Goal: Information Seeking & Learning: Learn about a topic

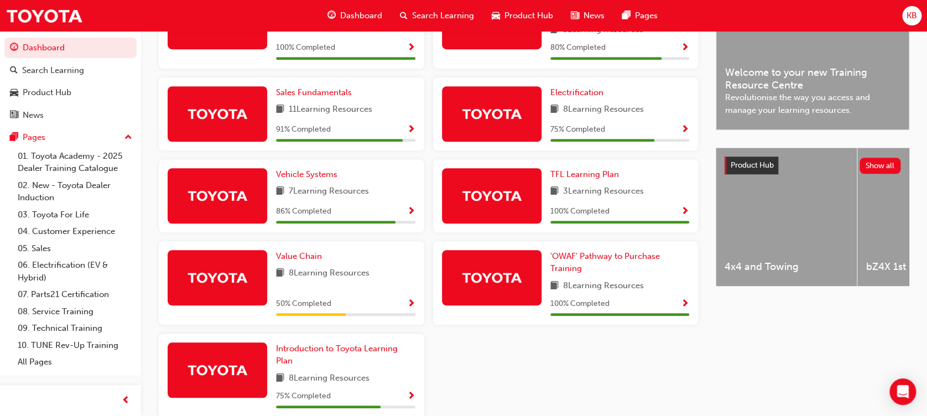
scroll to position [368, 0]
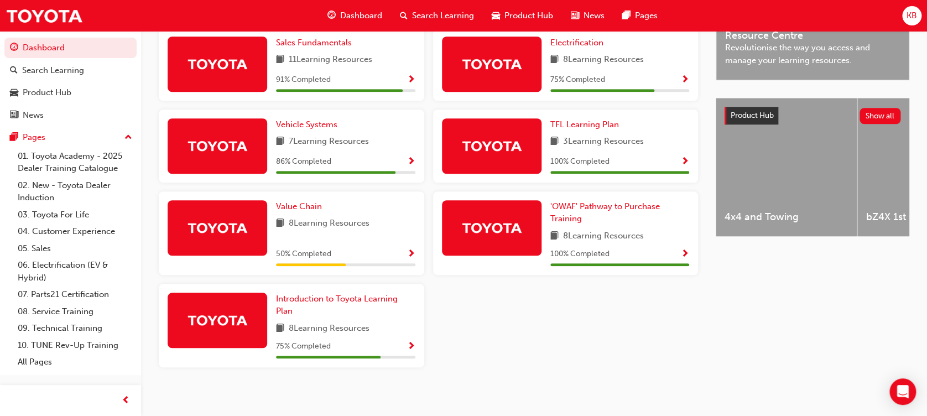
click at [411, 257] on span "Show Progress" at bounding box center [411, 254] width 8 height 10
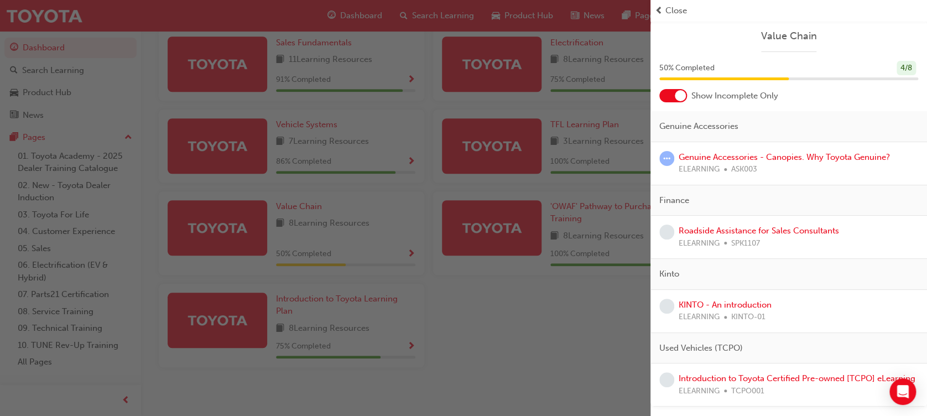
click at [681, 95] on div at bounding box center [680, 95] width 11 height 11
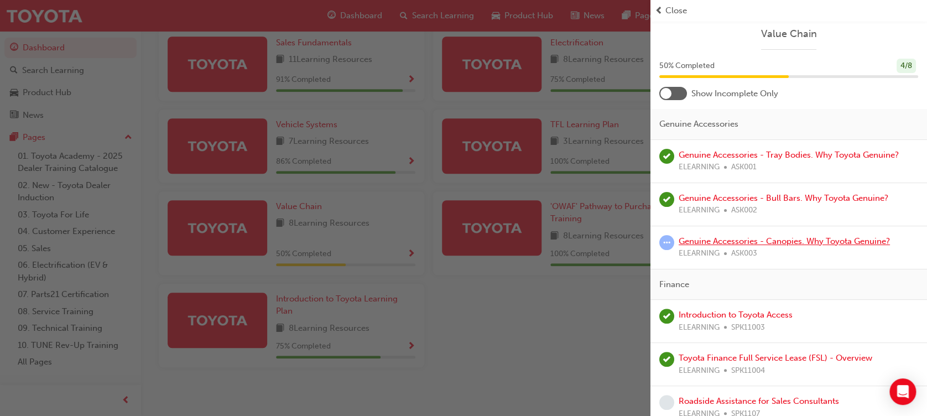
click at [712, 242] on link "Genuine Accessories - Canopies. Why Toyota Genuine?" at bounding box center [784, 241] width 211 height 10
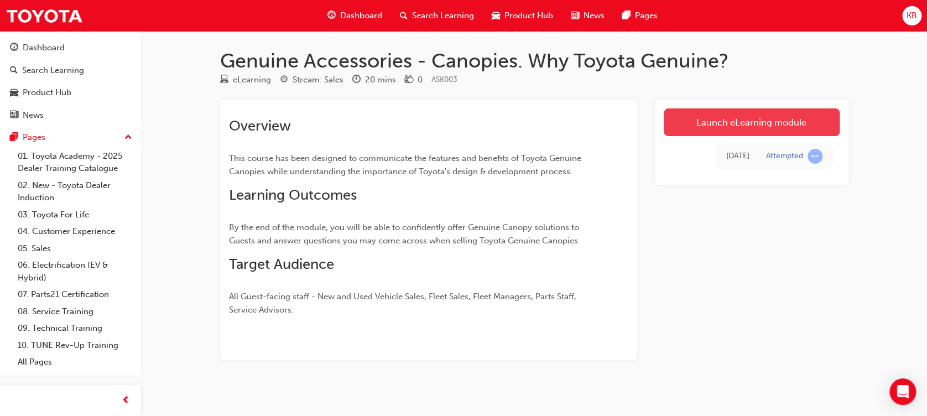
click at [721, 118] on link "Launch eLearning module" at bounding box center [752, 122] width 176 height 28
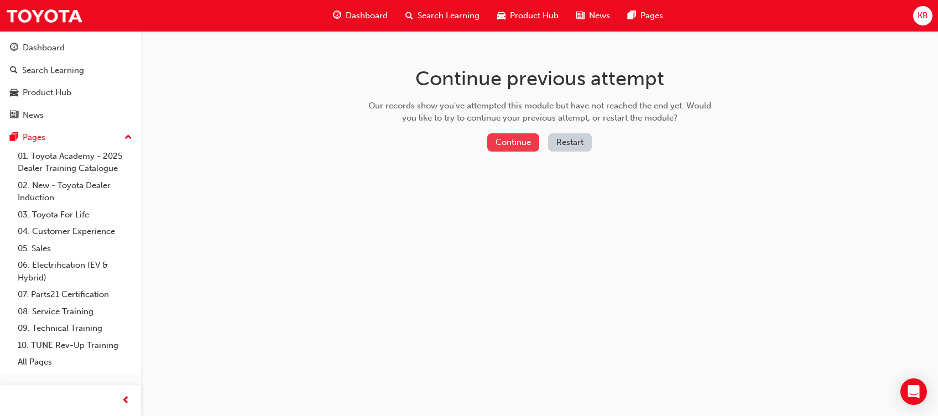
click at [507, 140] on button "Continue" at bounding box center [513, 142] width 52 height 18
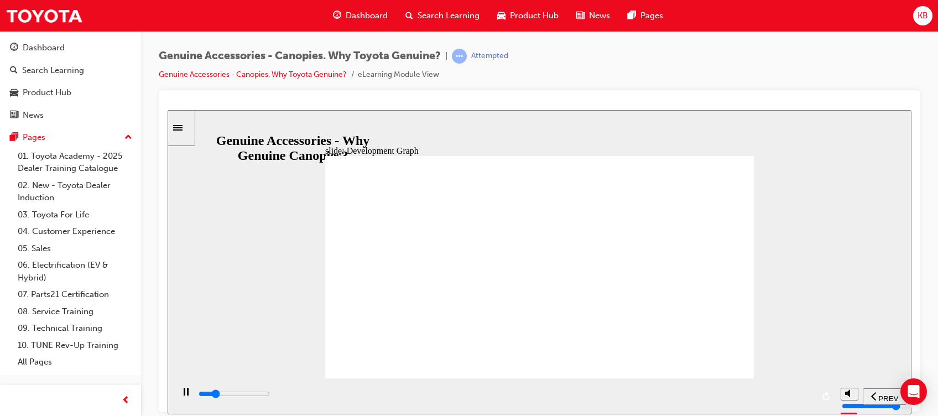
type input "8000"
